Goal: Navigation & Orientation: Find specific page/section

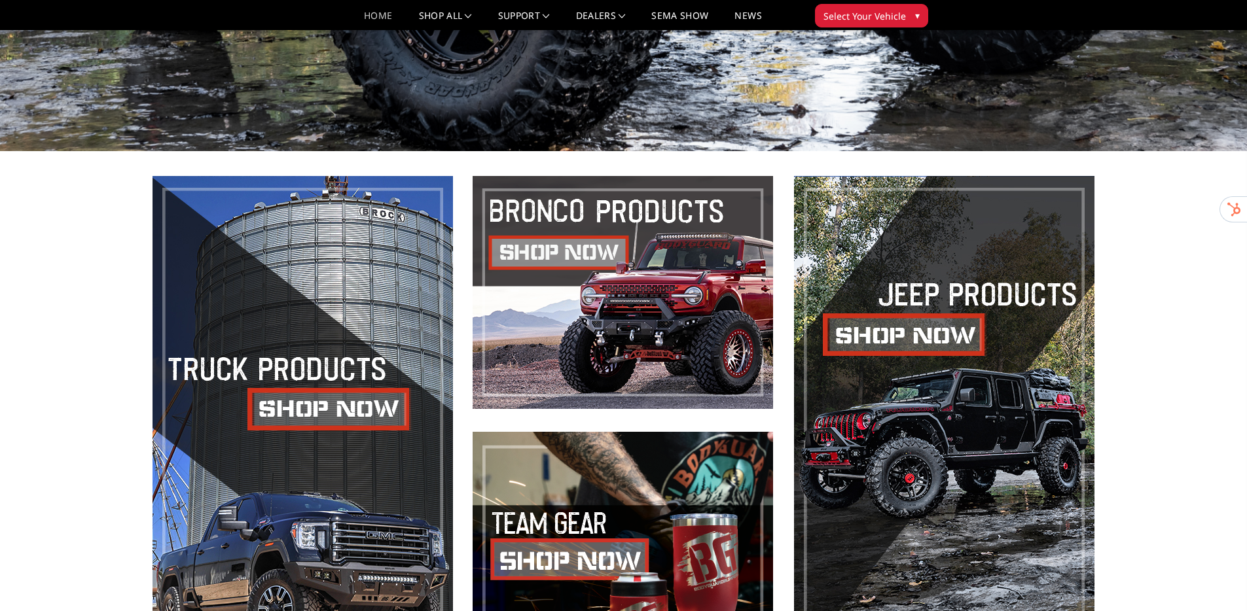
scroll to position [525, 0]
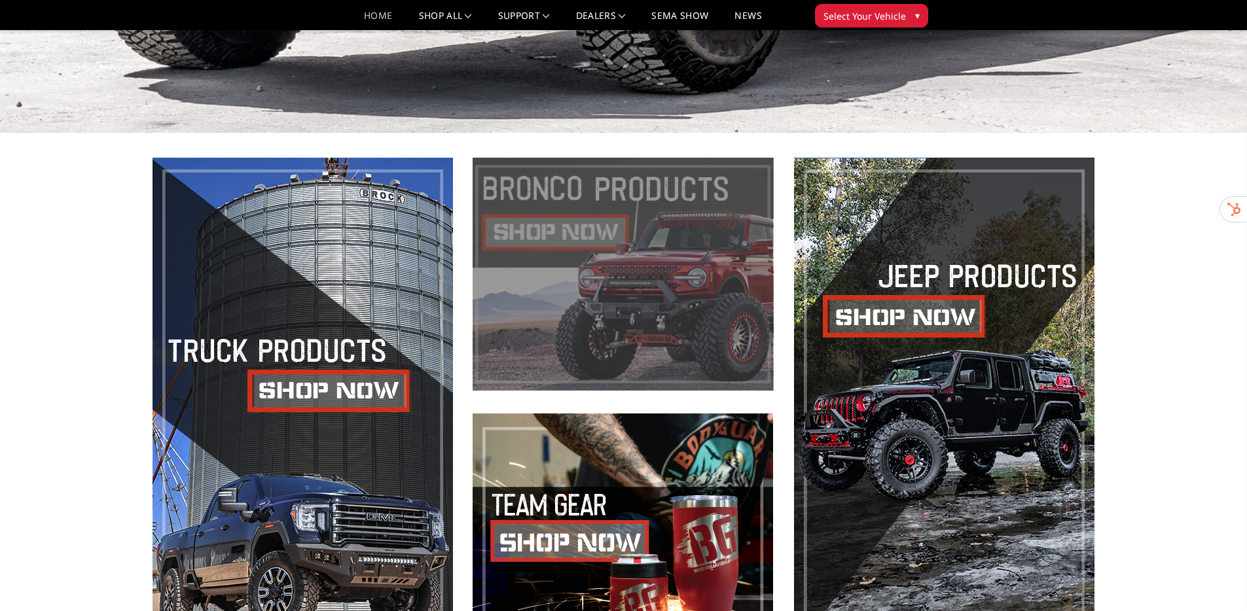
click at [643, 328] on span at bounding box center [622, 274] width 300 height 233
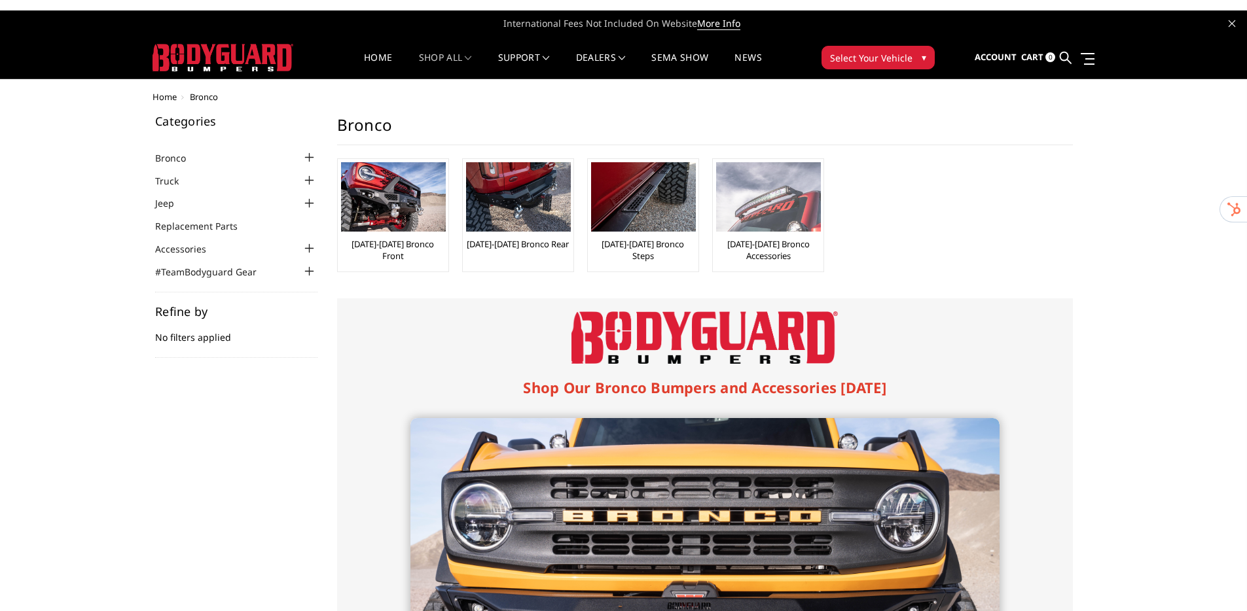
click at [779, 219] on img at bounding box center [768, 196] width 105 height 69
